Goal: Transaction & Acquisition: Purchase product/service

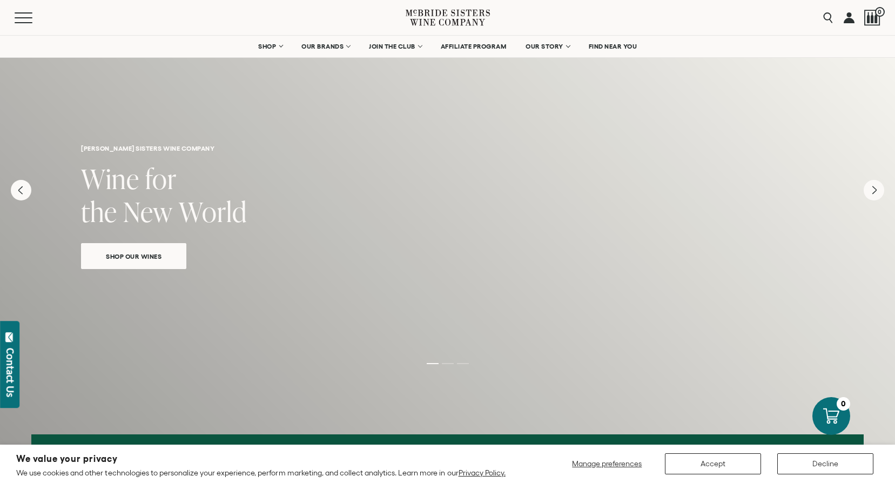
click at [732, 475] on div "We value your privacy We use cookies and other technologies to personalize your…" at bounding box center [447, 464] width 863 height 28
click at [717, 467] on button "Accept" at bounding box center [713, 463] width 96 height 21
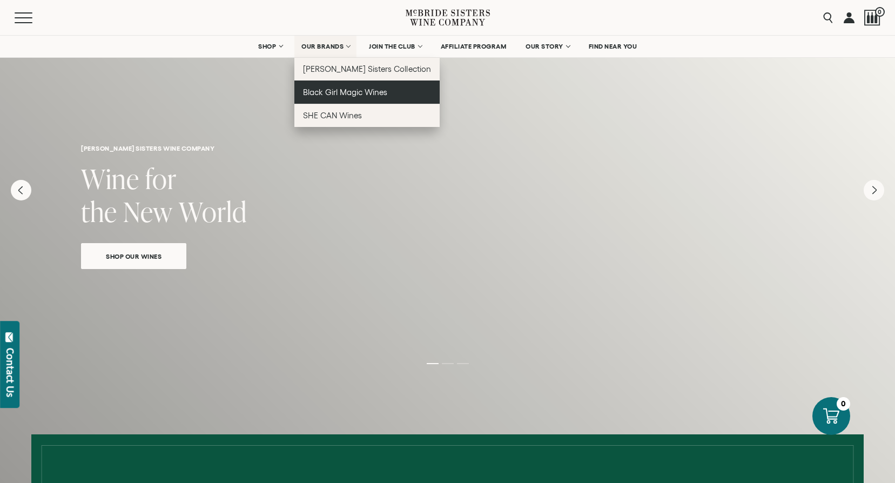
click at [325, 98] on link "Black Girl Magic Wines" at bounding box center [367, 92] width 145 height 23
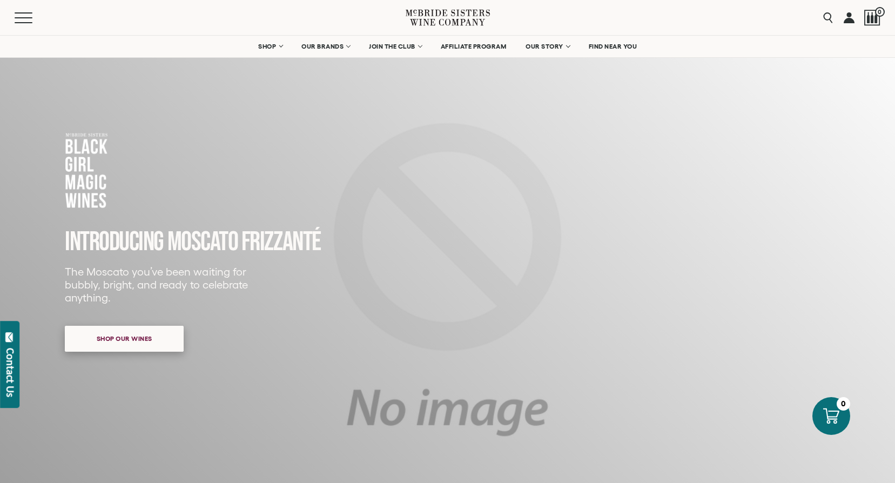
click at [115, 345] on span "Shop our wines" at bounding box center [124, 338] width 93 height 21
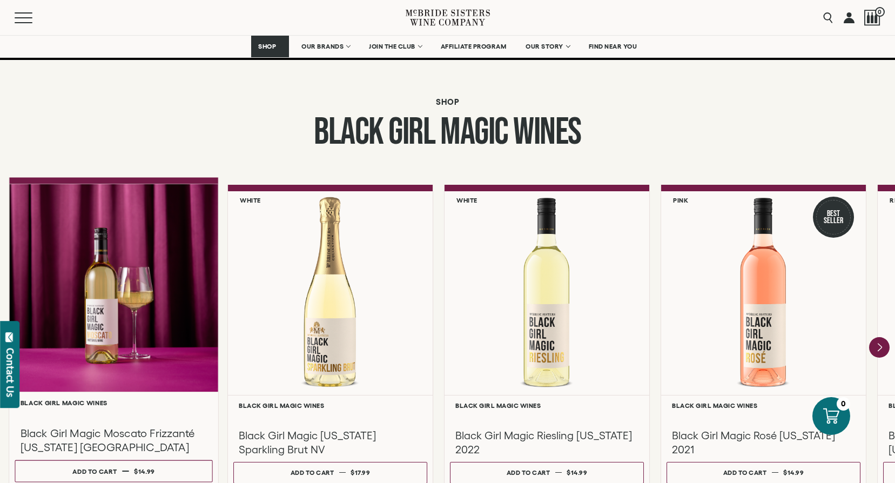
scroll to position [824, 0]
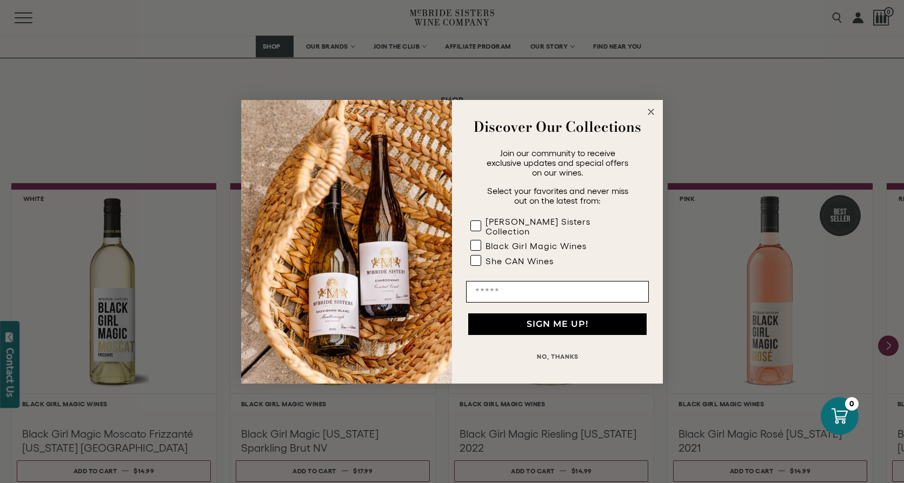
click at [544, 441] on div "Close dialog Discover Our Collections Join our community to receive exclusive u…" at bounding box center [452, 241] width 904 height 483
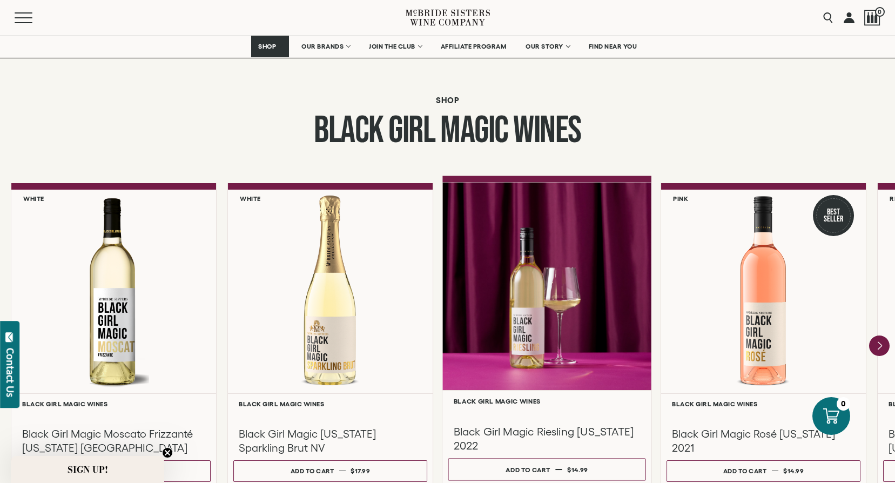
click at [544, 433] on h3 "Black Girl Magic Riesling [US_STATE] 2022" at bounding box center [547, 438] width 187 height 29
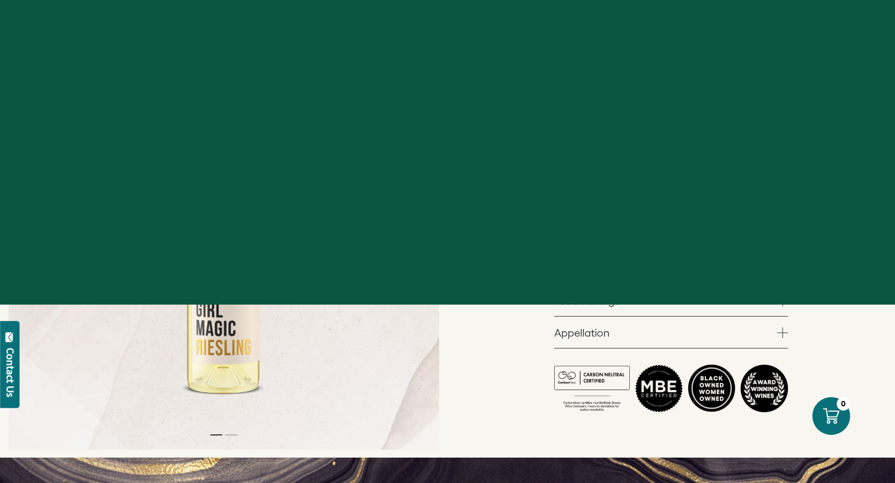
scroll to position [216, 0]
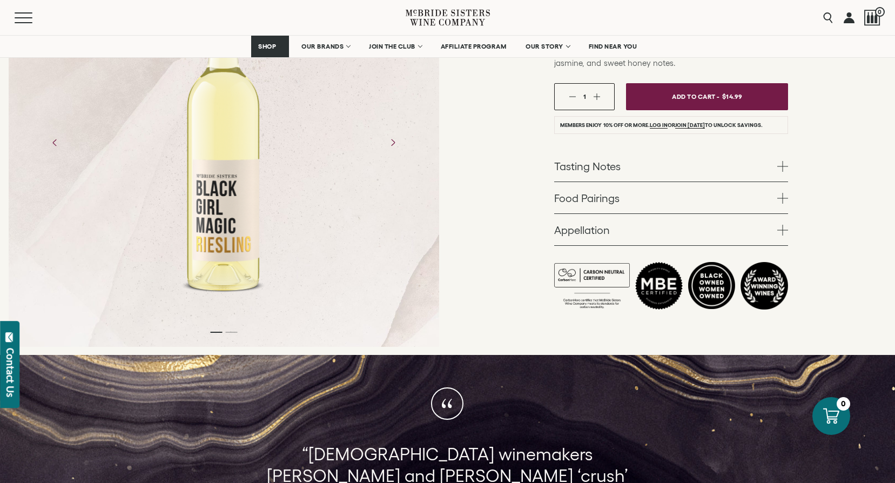
click at [595, 233] on link "Appellation" at bounding box center [671, 229] width 234 height 31
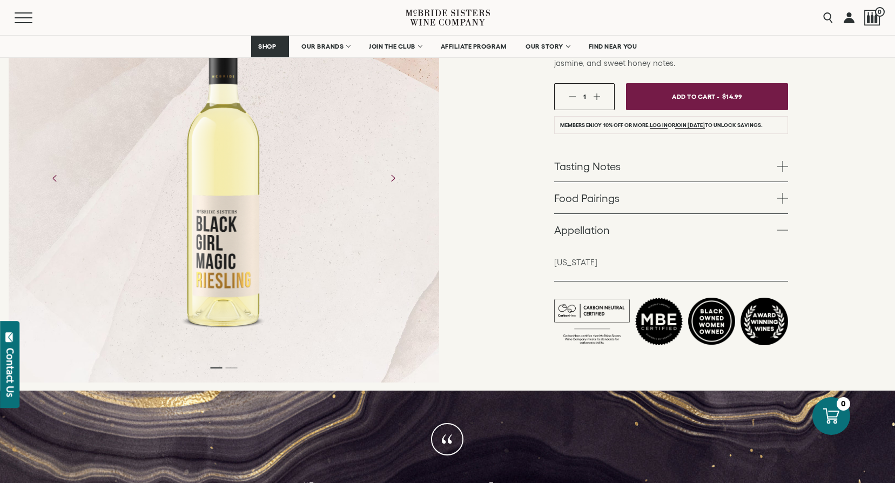
click at [570, 263] on p "California" at bounding box center [671, 262] width 234 height 11
